Goal: Navigation & Orientation: Find specific page/section

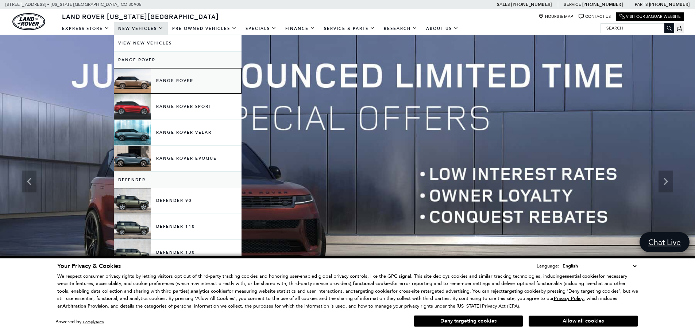
click at [174, 80] on link "Range Rover" at bounding box center [178, 81] width 128 height 26
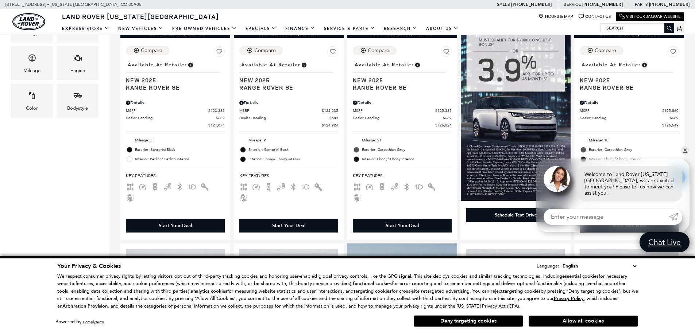
scroll to position [292, 0]
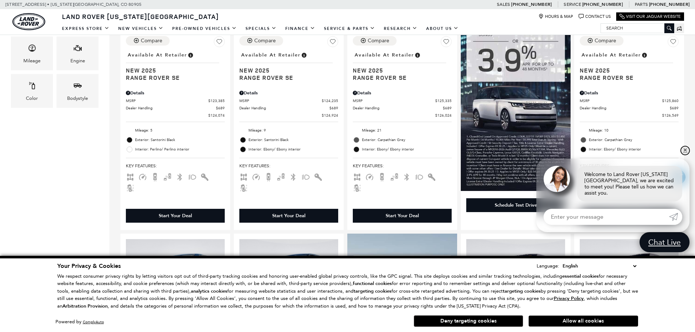
click at [685, 155] on link "✕" at bounding box center [684, 150] width 9 height 9
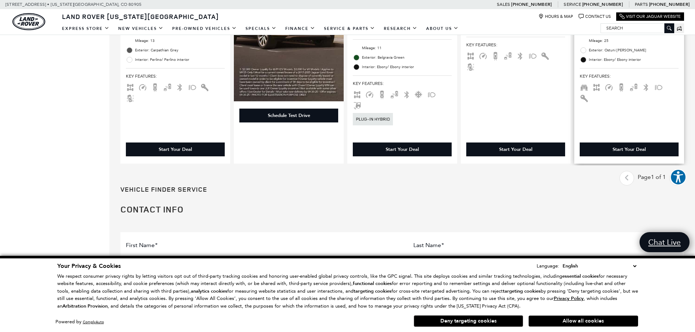
scroll to position [984, 0]
